Goal: Information Seeking & Learning: Learn about a topic

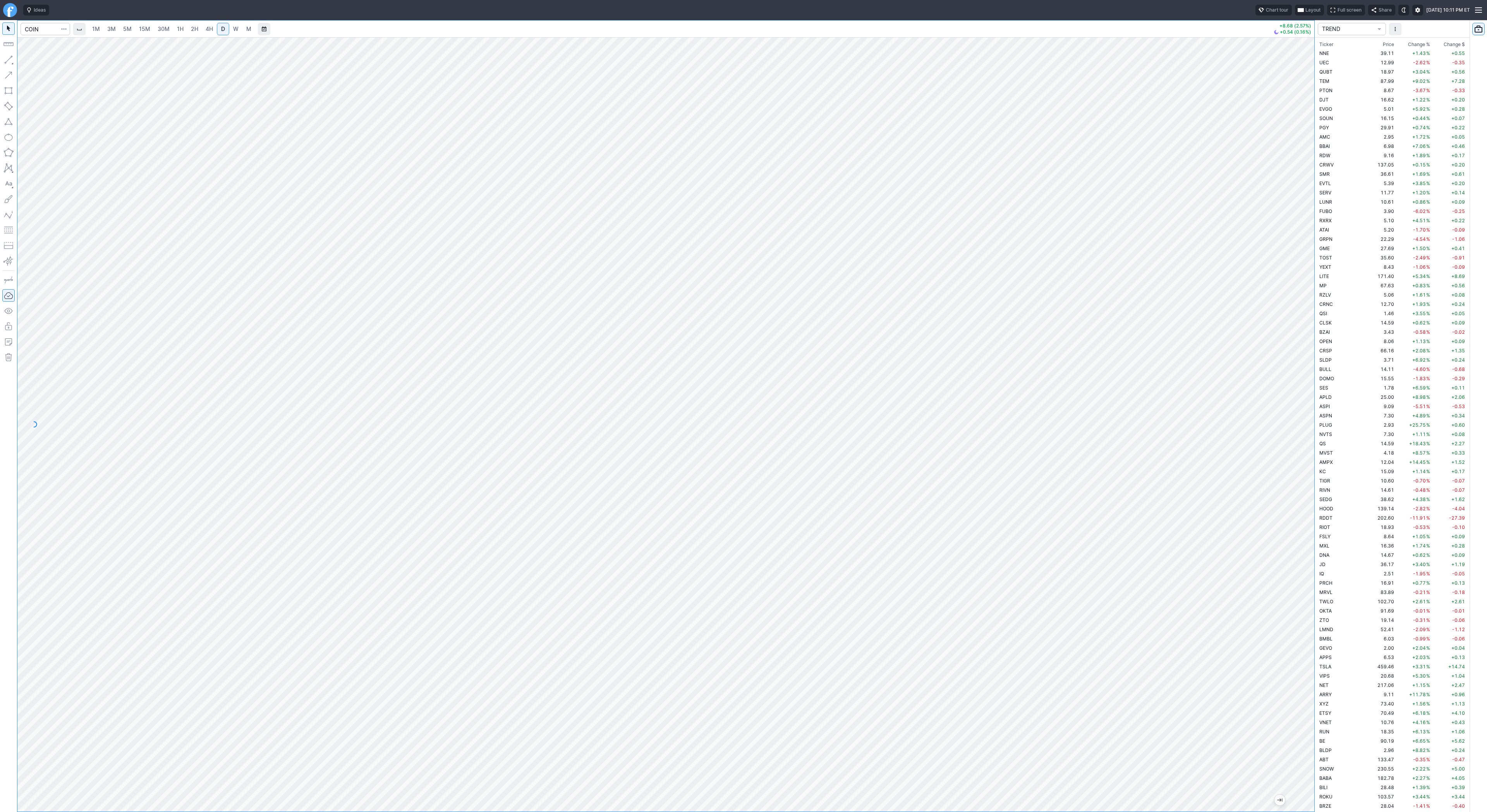
scroll to position [409, 0]
click at [37, 33] on input "Search" at bounding box center [46, 29] width 50 height 12
type input "btcusd"
click at [116, 48] on span "Bitcoin / USD" at bounding box center [110, 46] width 106 height 7
click at [110, 28] on span "3M" at bounding box center [112, 28] width 8 height 7
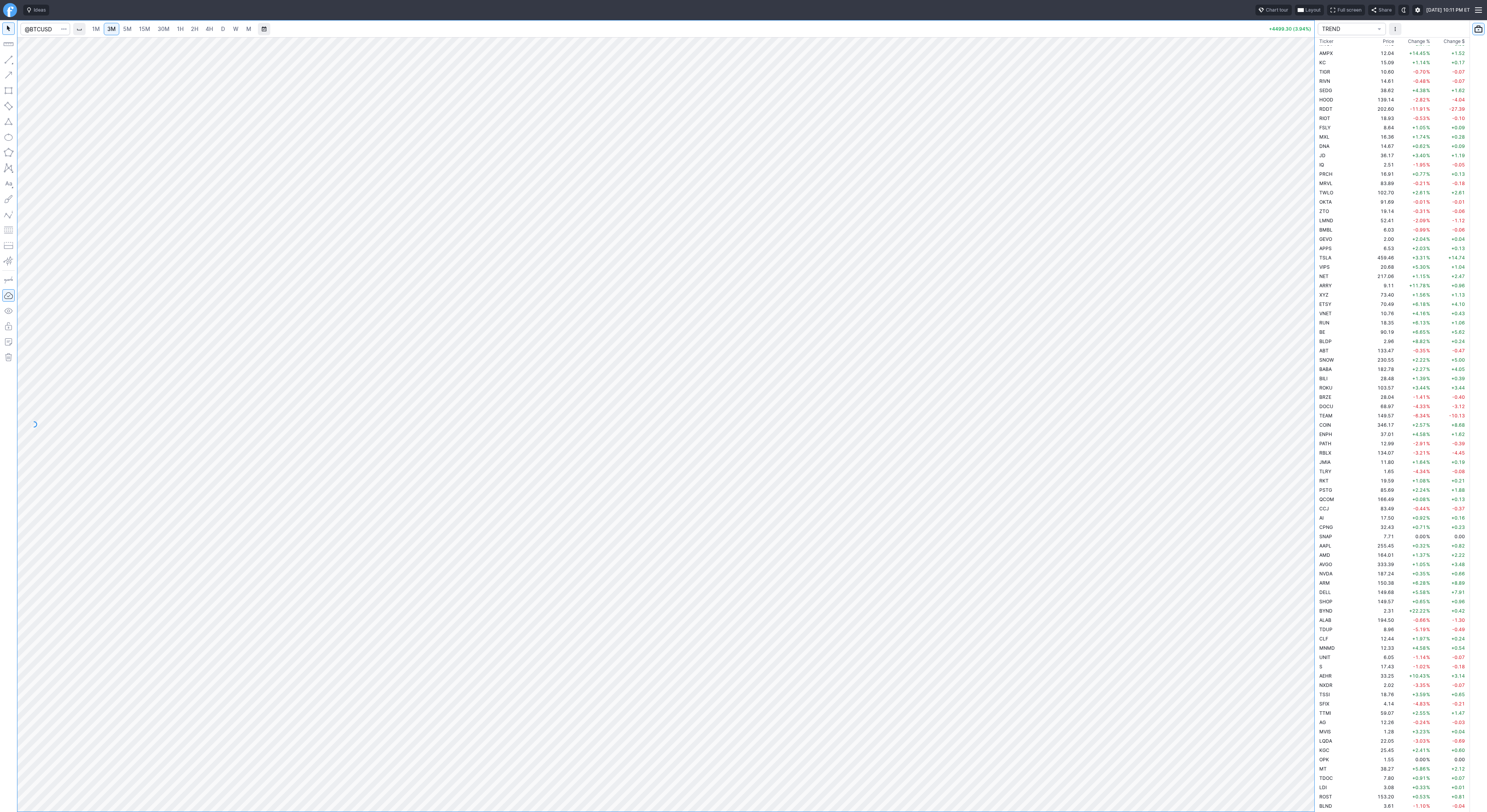
click at [136, 29] on link "15M" at bounding box center [144, 29] width 18 height 12
click at [43, 33] on input "Search" at bounding box center [46, 29] width 50 height 12
type input "eth"
click at [87, 146] on span "ereum / USD" at bounding box center [73, 143] width 27 height 6
click at [221, 28] on span "D" at bounding box center [223, 28] width 4 height 7
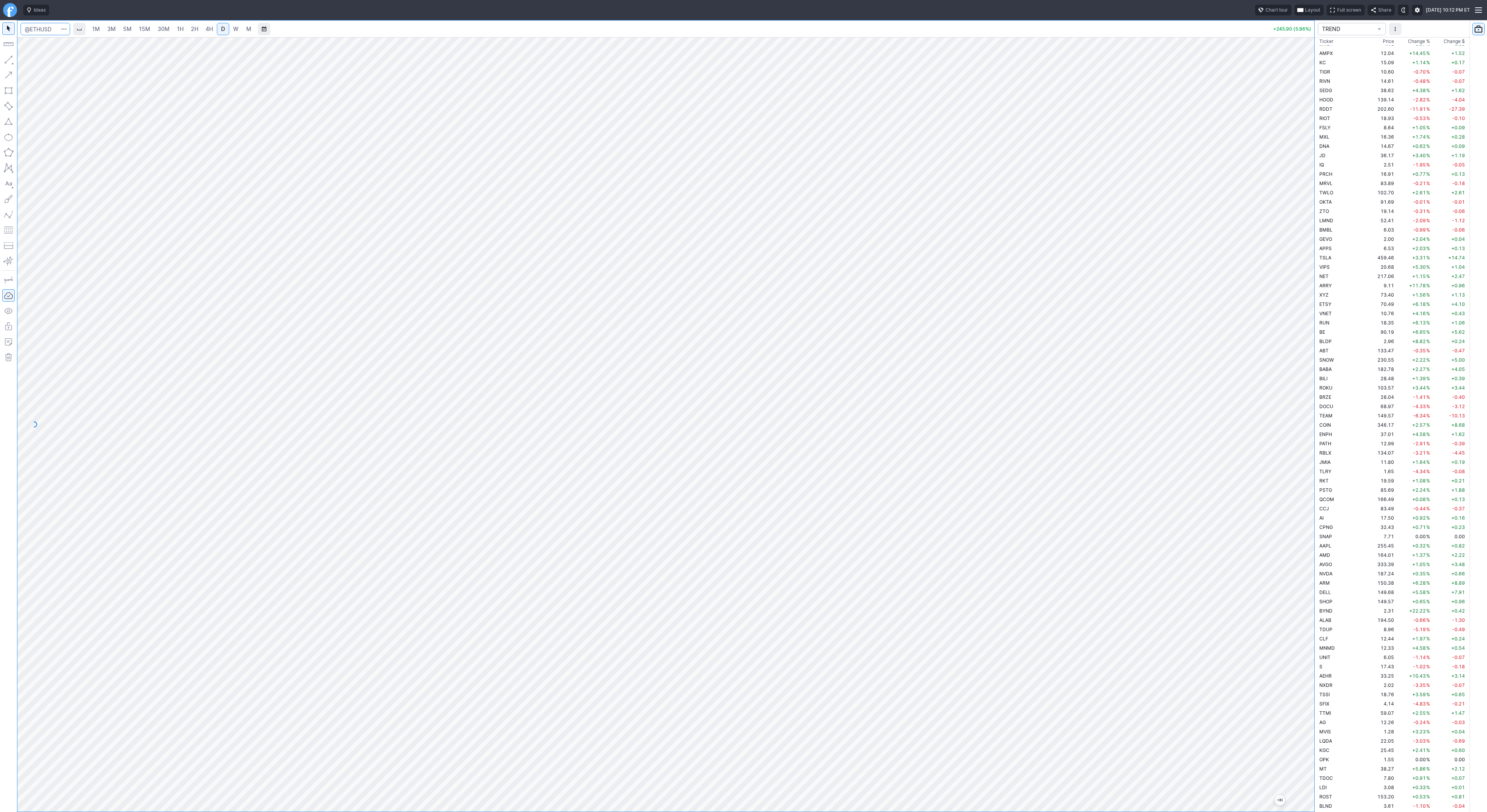
click at [37, 27] on input "Search" at bounding box center [46, 29] width 50 height 12
type input "bmnr"
click at [161, 26] on span "30M" at bounding box center [164, 28] width 12 height 7
click at [180, 24] on link "1H" at bounding box center [180, 29] width 14 height 12
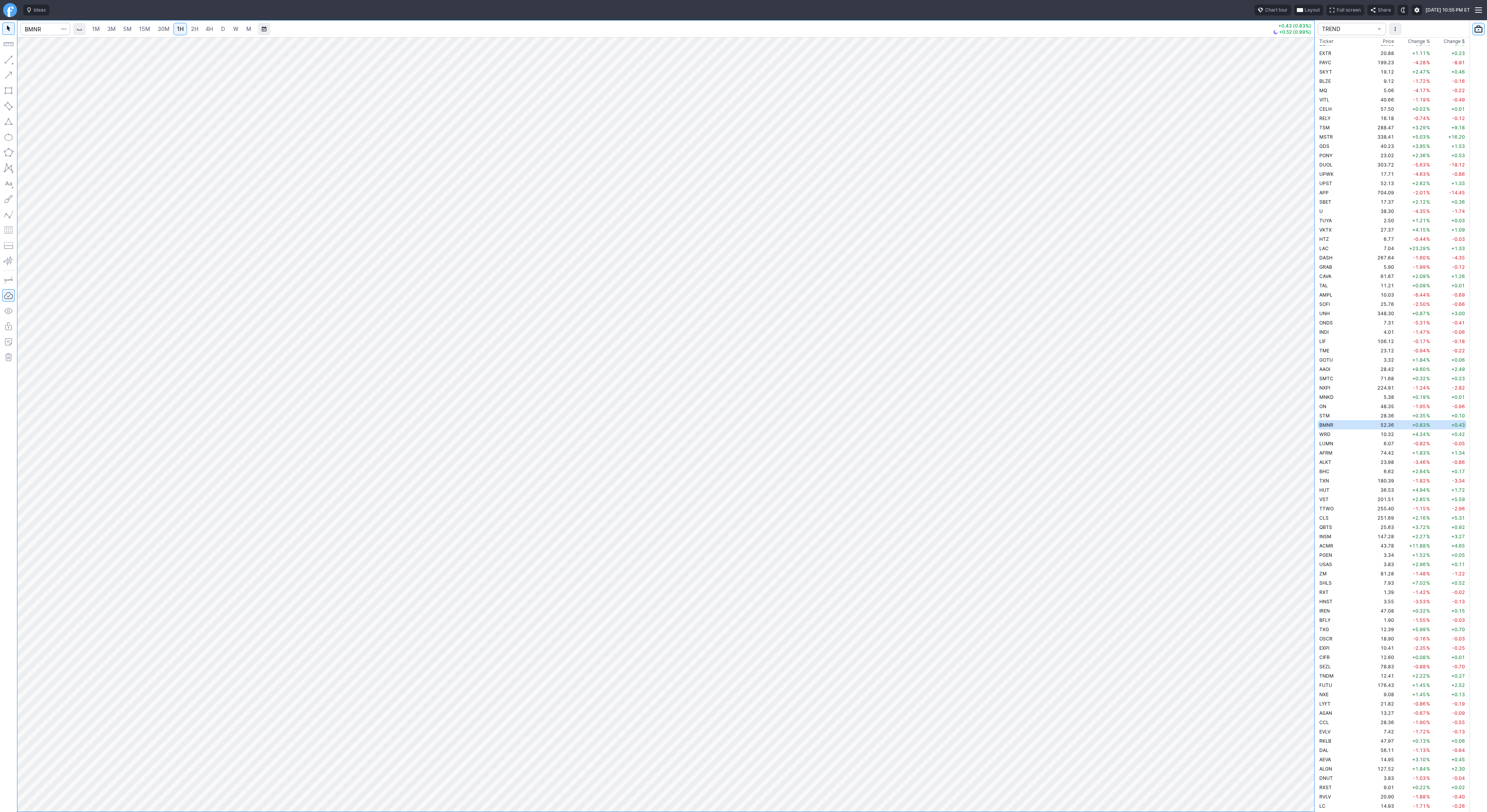
click at [196, 28] on span "2H" at bounding box center [195, 28] width 7 height 7
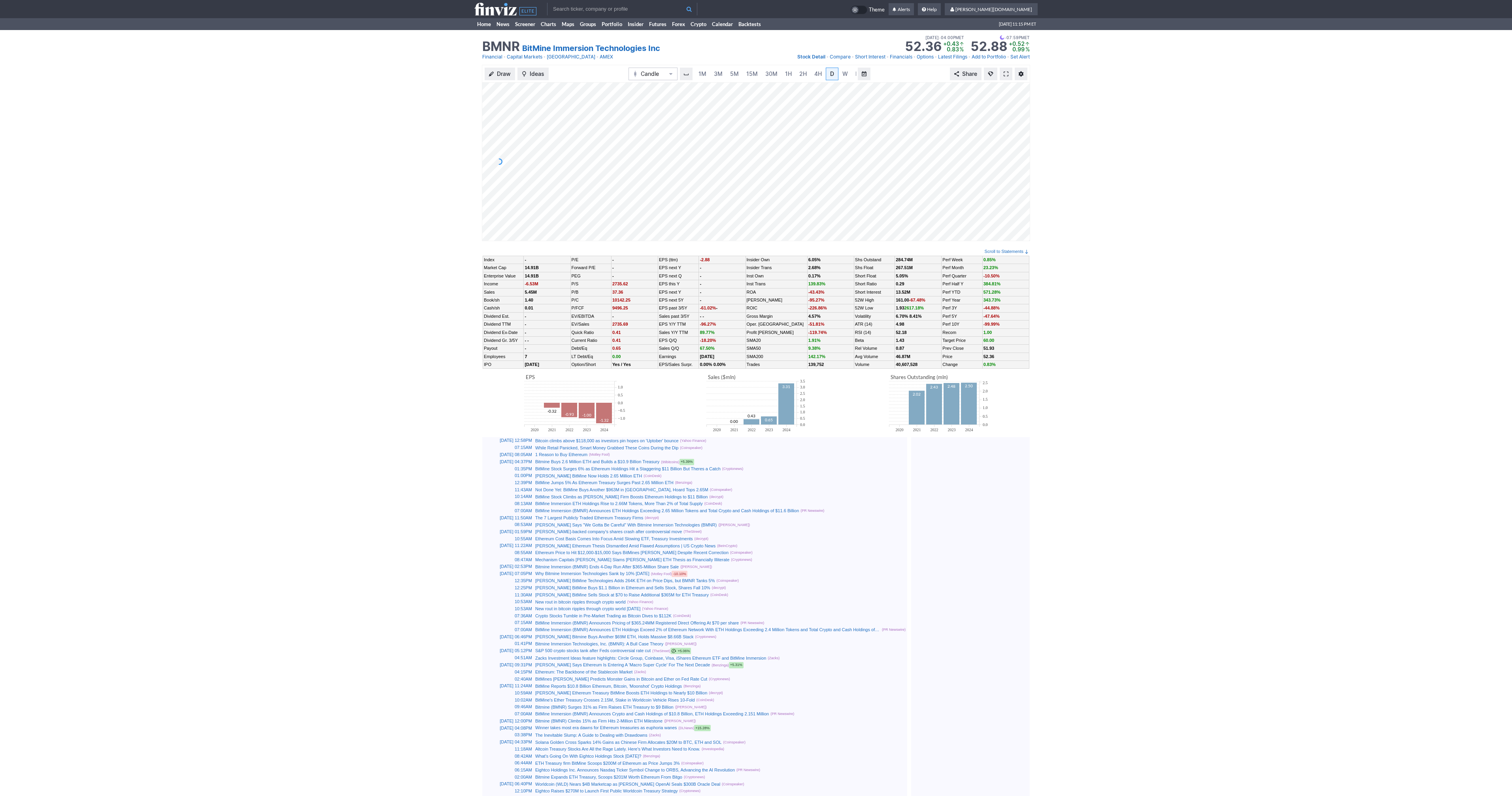
scroll to position [0, 8]
click at [483, 24] on link "Home" at bounding box center [484, 24] width 19 height 12
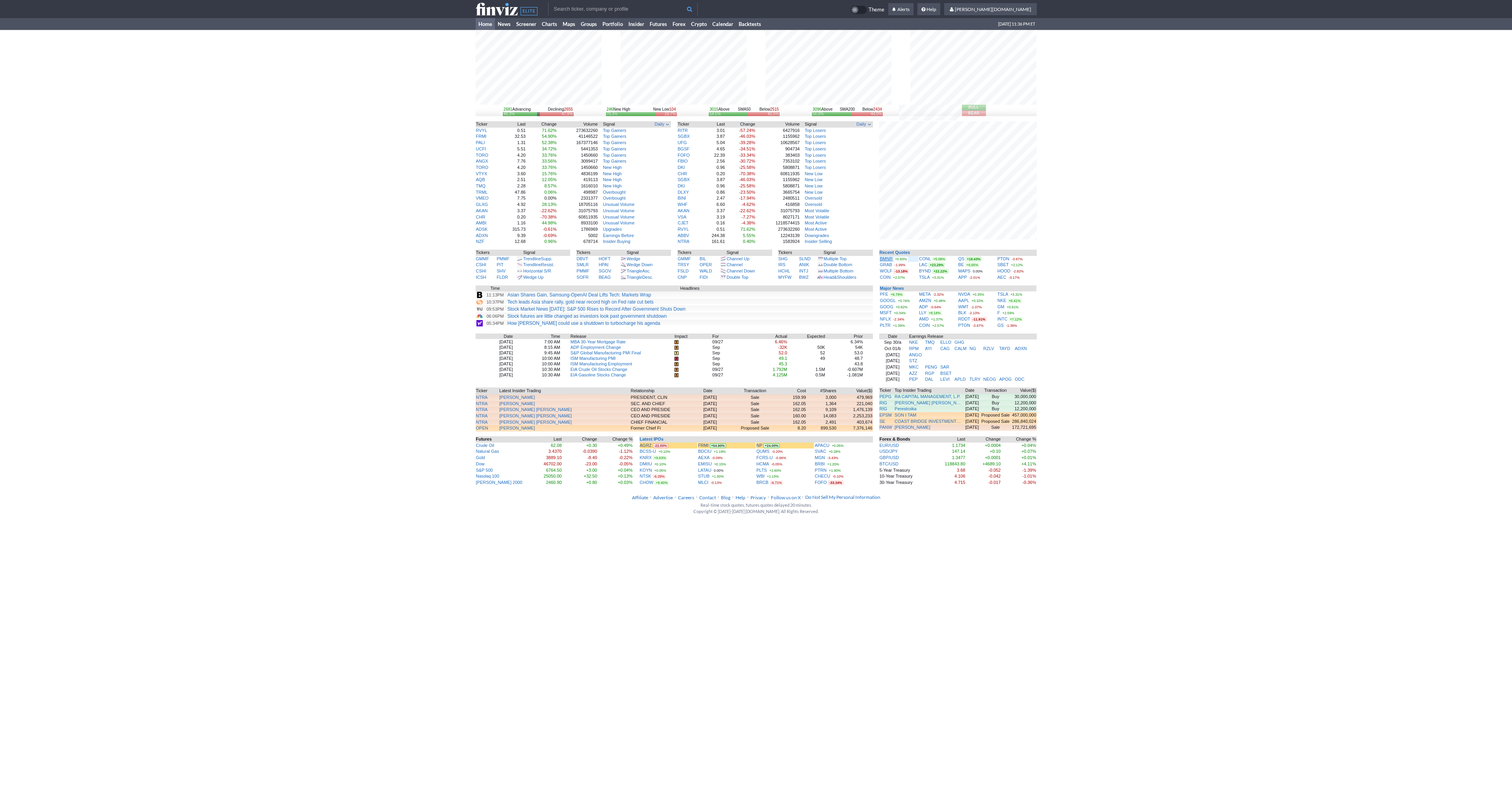
click at [886, 260] on link "BMNR" at bounding box center [886, 259] width 13 height 5
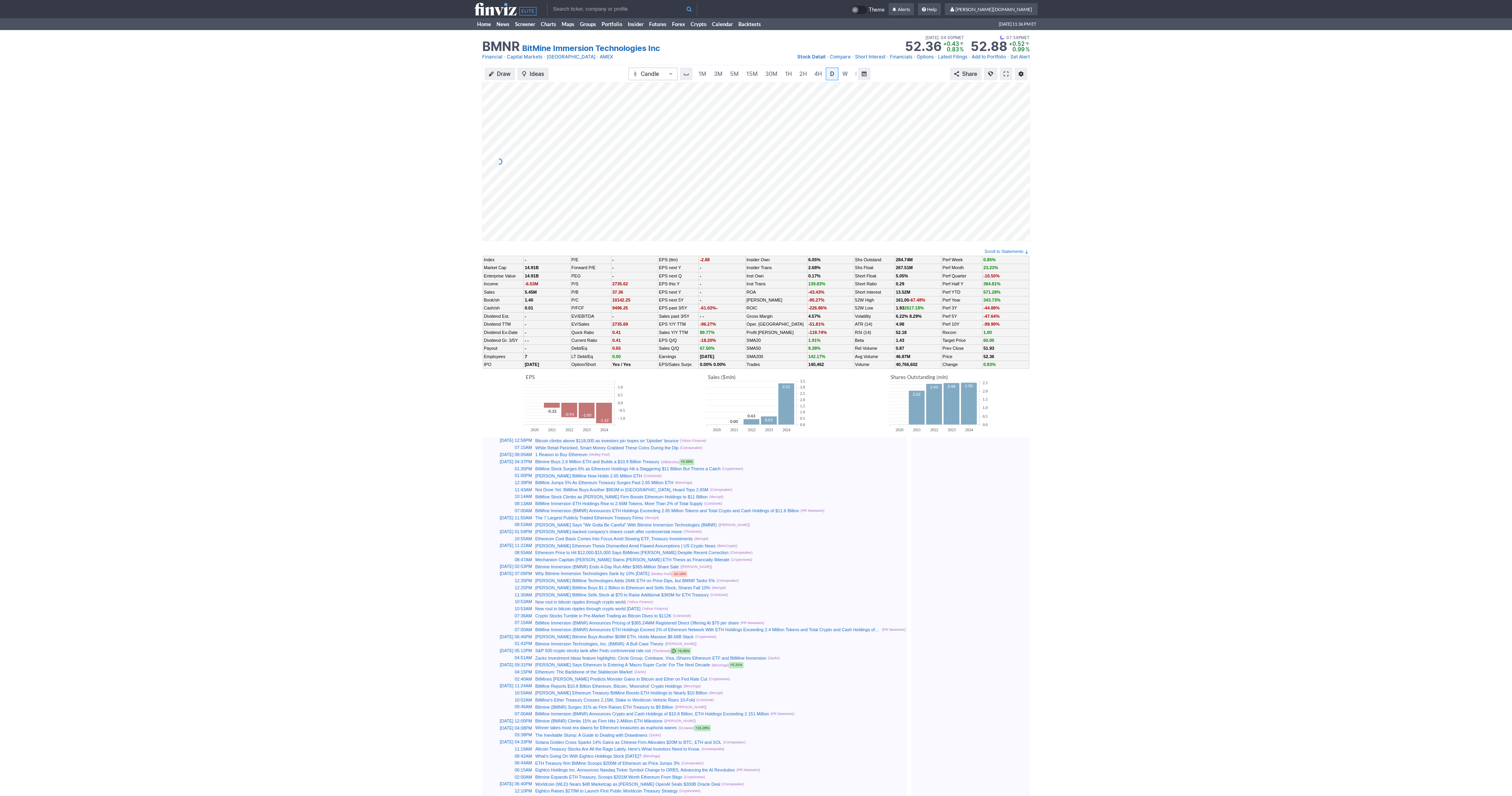
scroll to position [0, 8]
click at [1006, 74] on span at bounding box center [1006, 74] width 5 height 6
click at [1008, 76] on span at bounding box center [1006, 74] width 5 height 6
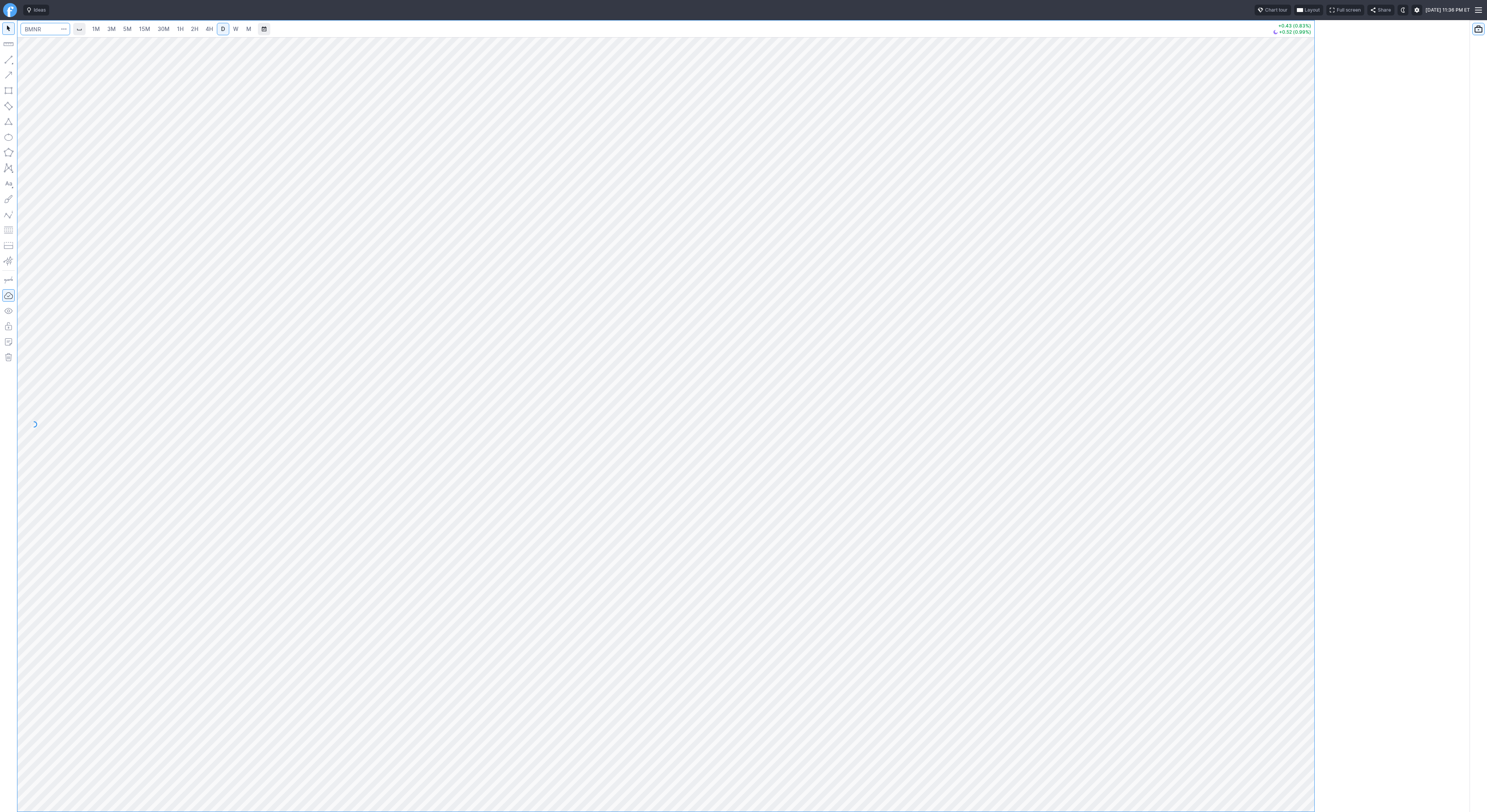
click at [40, 31] on input "Search" at bounding box center [46, 29] width 50 height 12
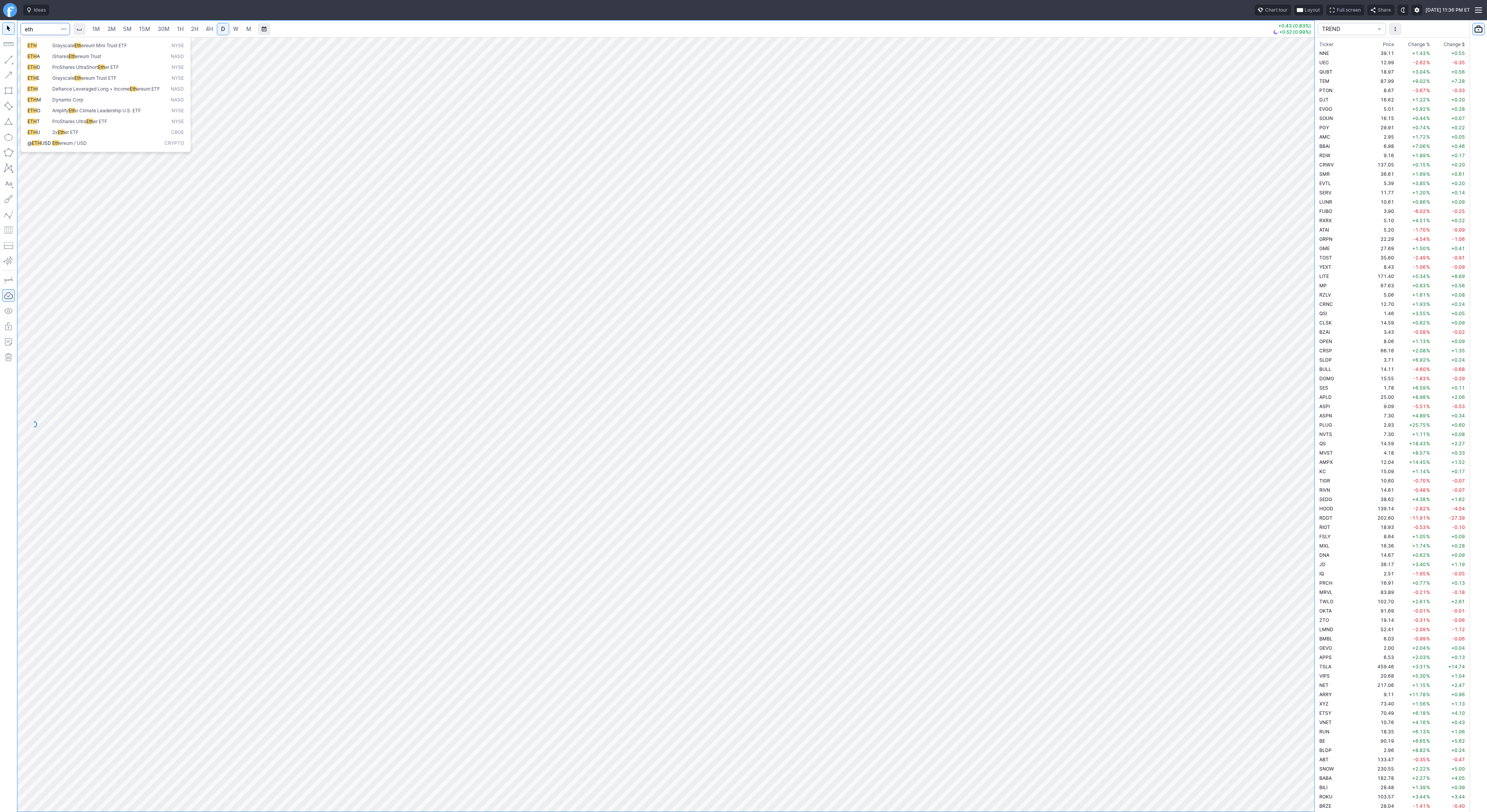
type input "eth"
click at [114, 147] on span "Eth ereum / USD" at bounding box center [107, 143] width 112 height 7
click at [123, 28] on span "5M" at bounding box center [128, 28] width 8 height 7
click at [177, 27] on span "1H" at bounding box center [180, 28] width 7 height 7
drag, startPoint x: 1309, startPoint y: 231, endPoint x: 1310, endPoint y: 332, distance: 101.0
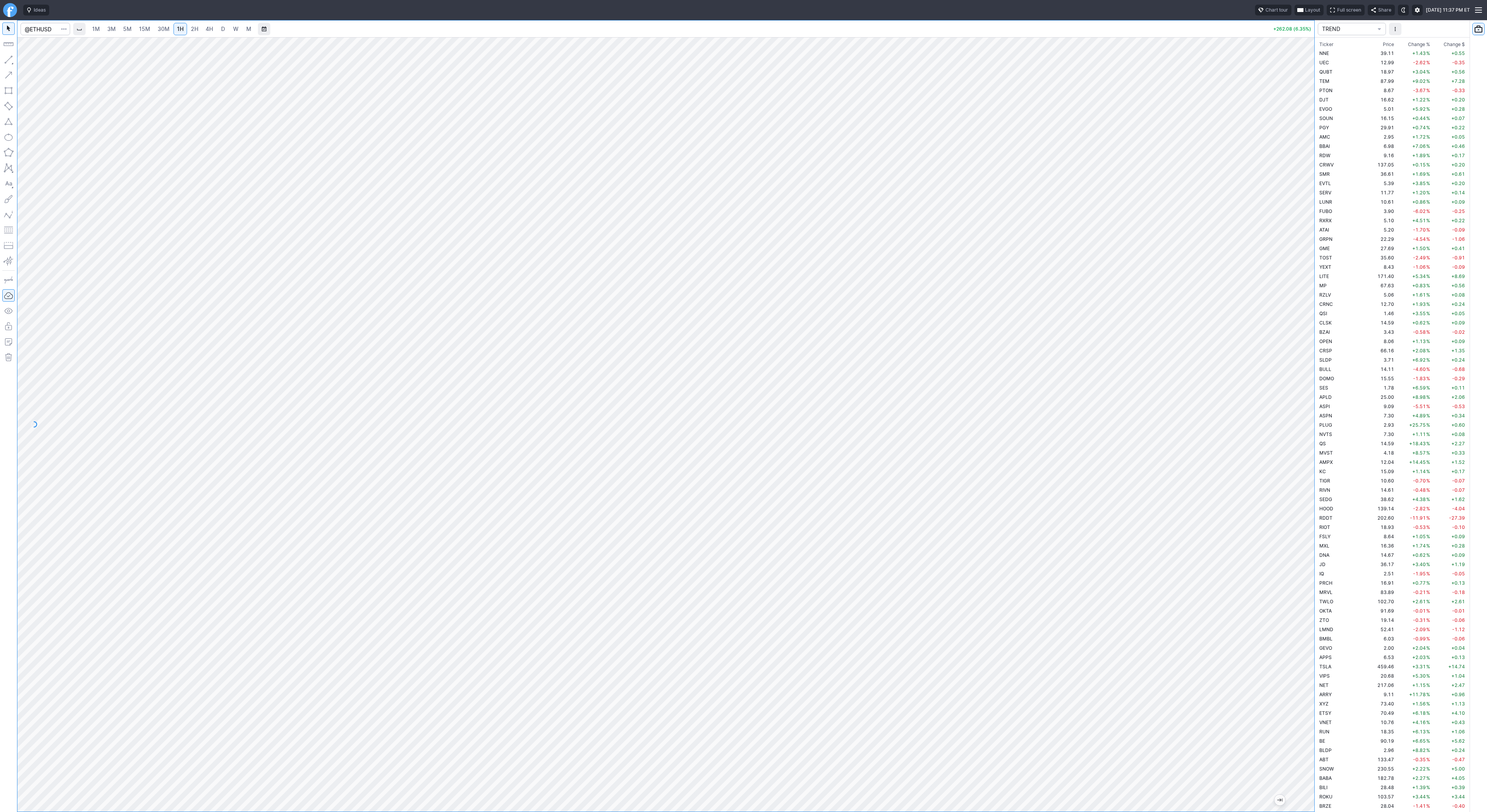
click at [1317, 344] on div "1M 3M 5M 15M 30M 1H 2H 4H D W M +262.08 (6.35%) TREND Ticker Price Chg.% Change…" at bounding box center [744, 416] width 1487 height 792
click at [131, 28] on link "5M" at bounding box center [128, 29] width 15 height 12
click at [181, 30] on span "1H" at bounding box center [180, 28] width 7 height 7
drag, startPoint x: 1305, startPoint y: 278, endPoint x: 1298, endPoint y: 364, distance: 86.3
click at [1299, 369] on div at bounding box center [1306, 422] width 16 height 755
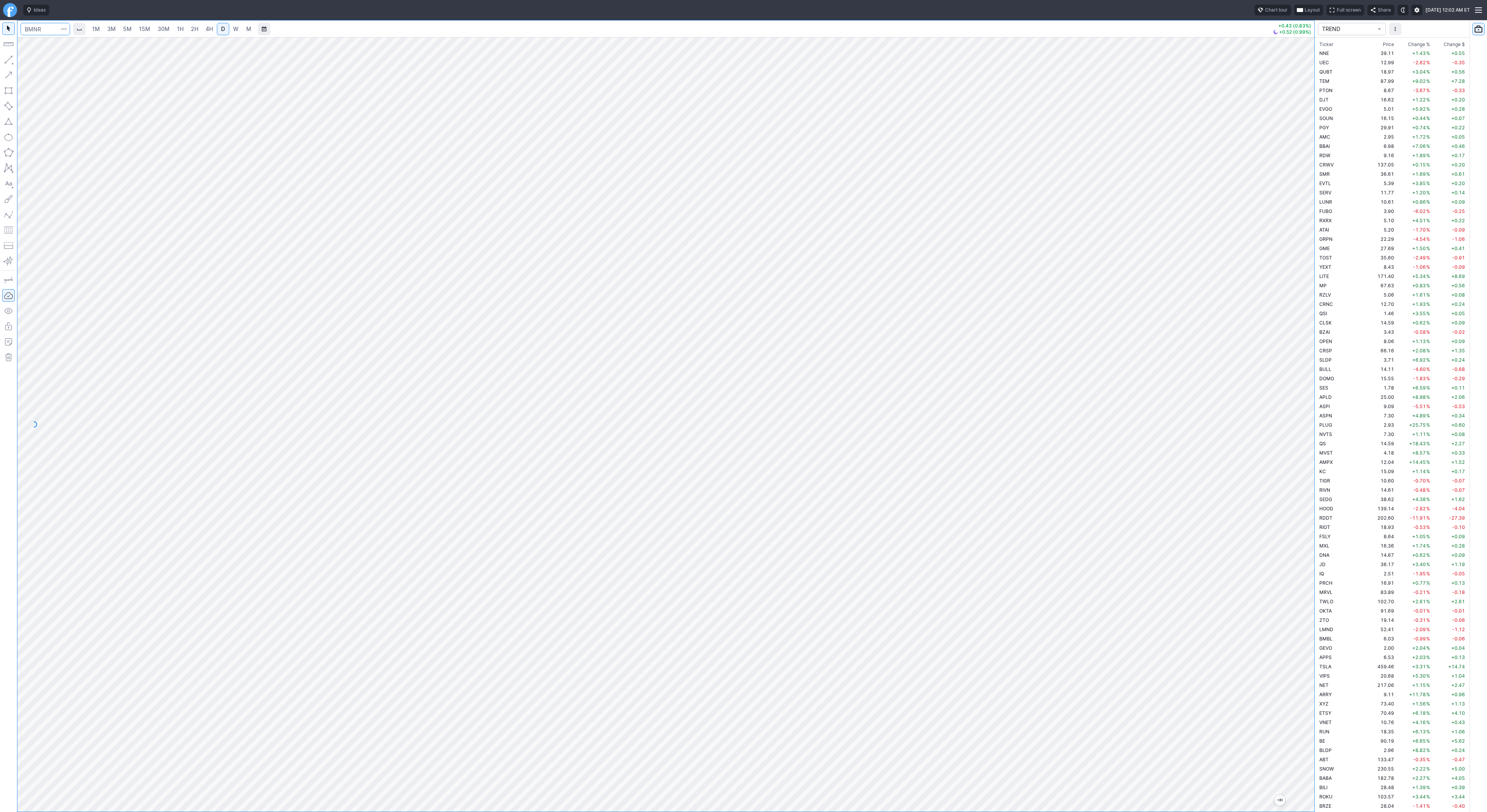
click at [36, 27] on input "Search" at bounding box center [46, 29] width 50 height 12
type input "baba"
click at [236, 27] on span "W" at bounding box center [236, 28] width 5 height 7
click at [221, 28] on span "D" at bounding box center [223, 28] width 4 height 7
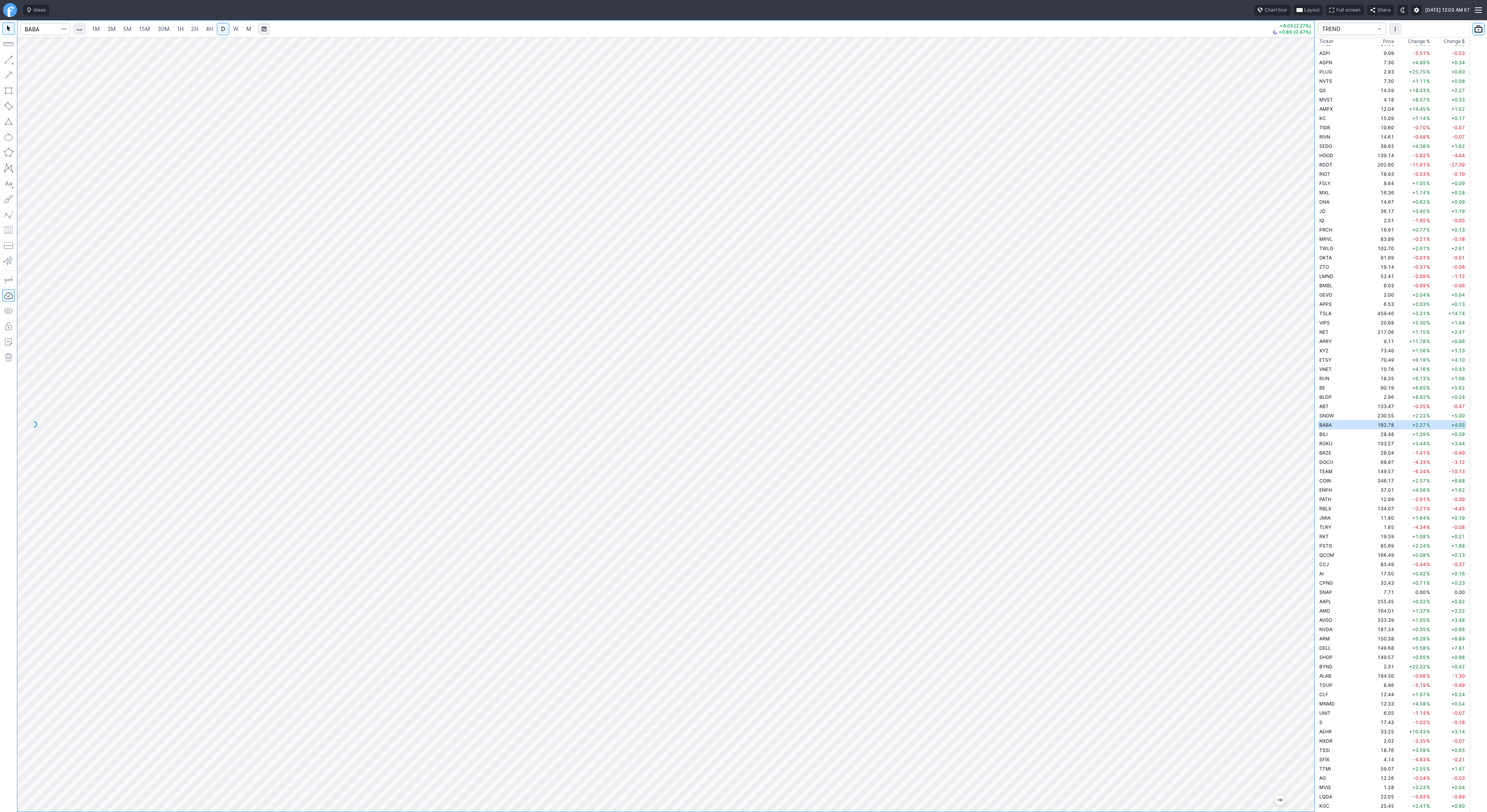
click at [209, 31] on span "4H" at bounding box center [209, 28] width 7 height 7
click at [224, 31] on span "D" at bounding box center [223, 28] width 5 height 8
drag, startPoint x: 36, startPoint y: 60, endPoint x: 55, endPoint y: 85, distance: 31.4
click at [35, 61] on span "Line" at bounding box center [45, 61] width 31 height 8
click at [30, 60] on span "Line" at bounding box center [45, 61] width 31 height 8
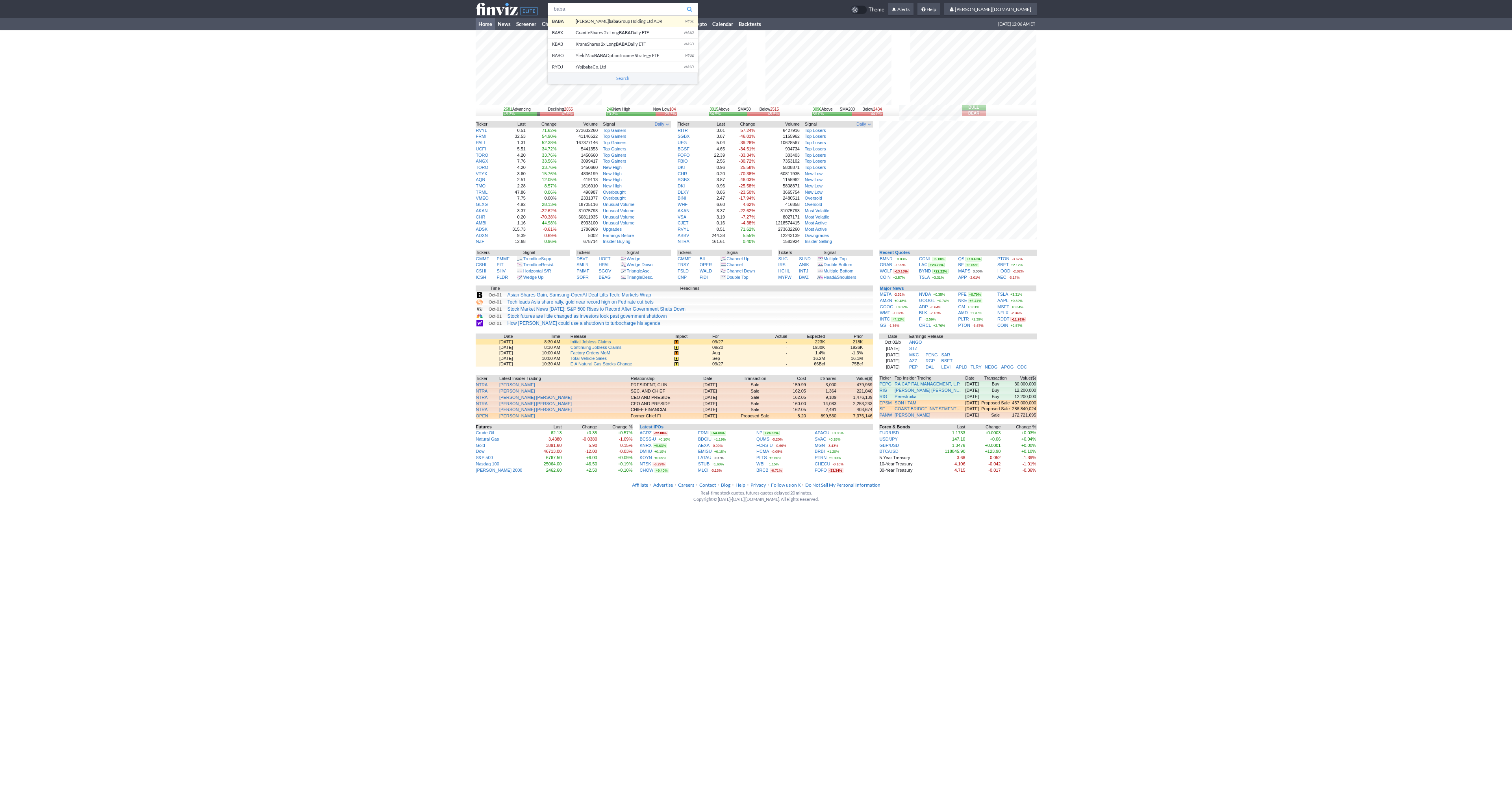
type input "baba"
click at [596, 17] on tr "[PERSON_NAME] Group Holding Ltd ADR NYSE BABX GraniteShares 2x Long BABA Daily …" at bounding box center [756, 9] width 561 height 18
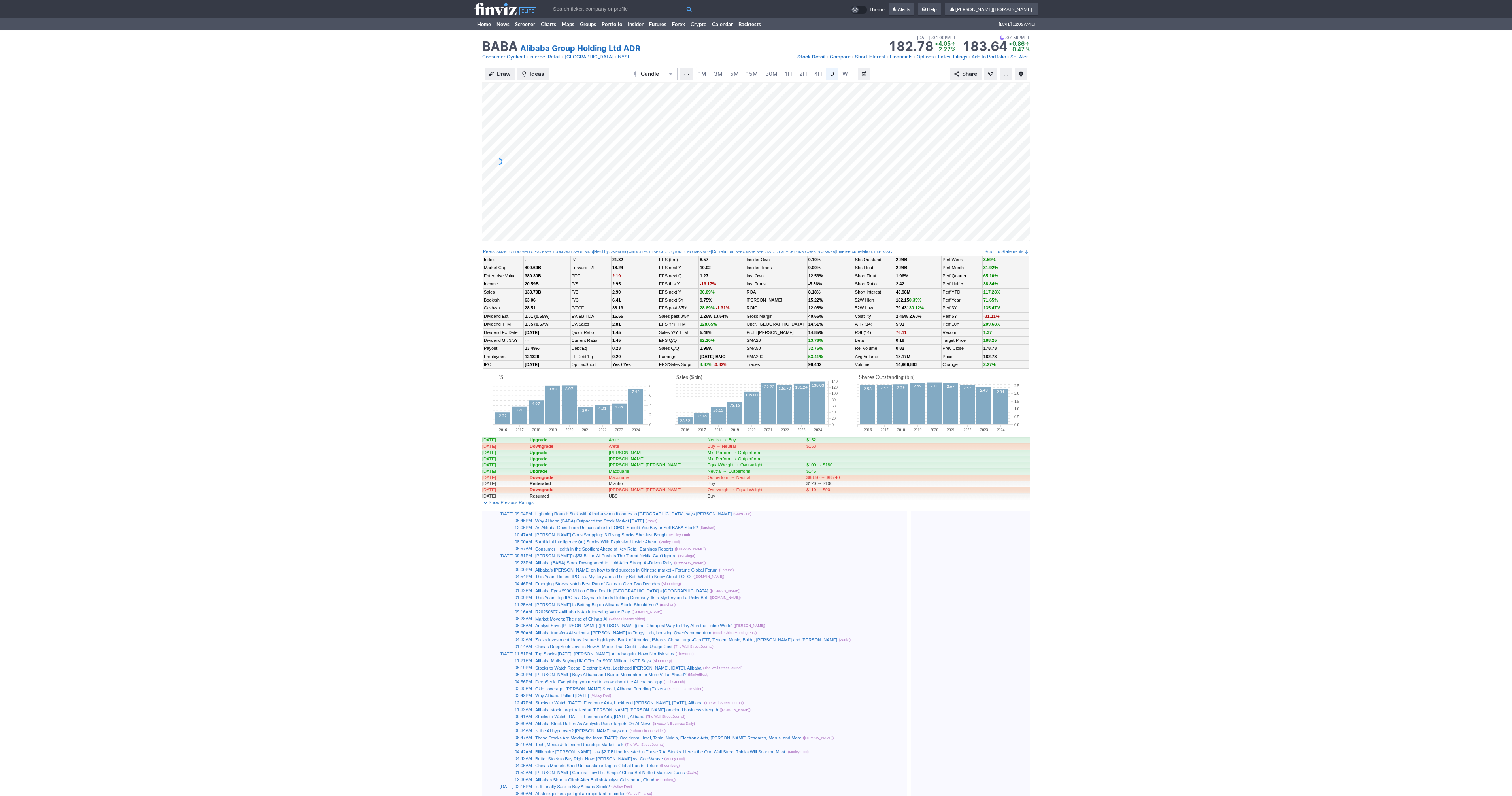
scroll to position [0, 8]
click at [1005, 71] on span at bounding box center [1006, 74] width 5 height 6
